Goal: Task Accomplishment & Management: Use online tool/utility

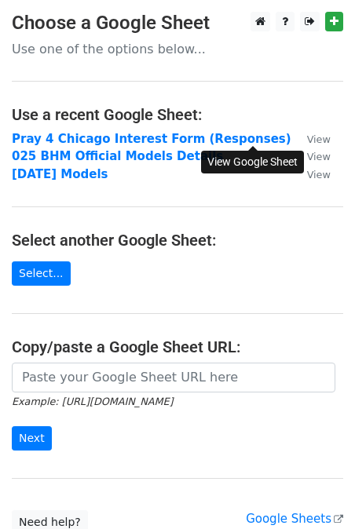
click at [307, 142] on small "View" at bounding box center [319, 139] width 24 height 12
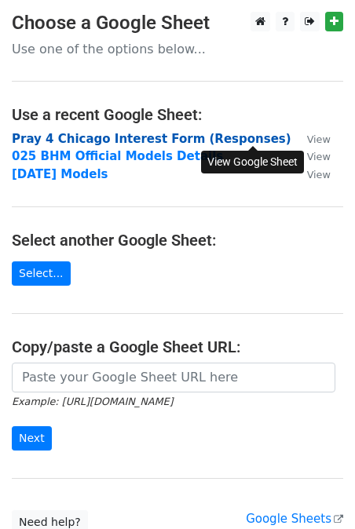
click at [93, 141] on strong "Pray 4 Chicago Interest Form (Responses)" at bounding box center [151, 139] width 279 height 14
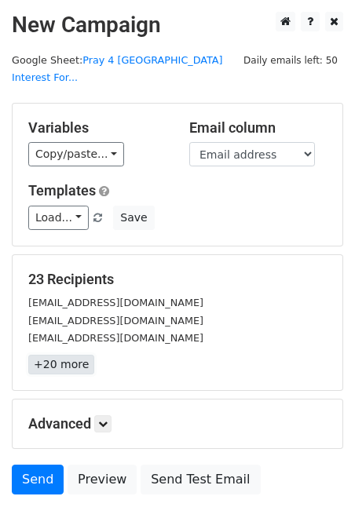
click at [60, 355] on link "+20 more" at bounding box center [61, 365] width 66 height 20
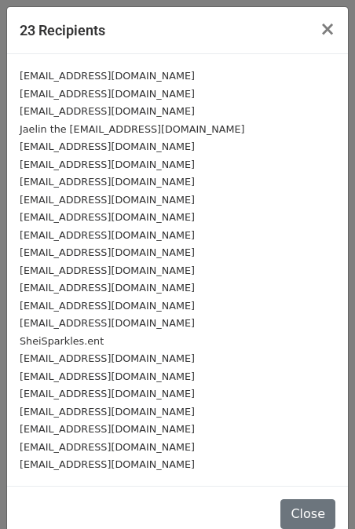
click at [126, 80] on small "[EMAIL_ADDRESS][DOMAIN_NAME]" at bounding box center [107, 76] width 175 height 12
click at [332, 28] on span "×" at bounding box center [328, 29] width 16 height 22
